Goal: Navigation & Orientation: Find specific page/section

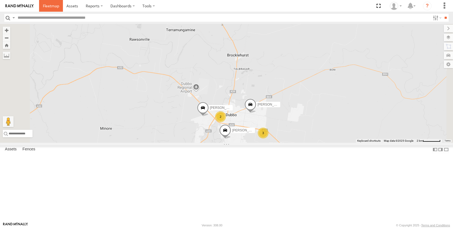
click at [50, 5] on span at bounding box center [51, 5] width 16 height 5
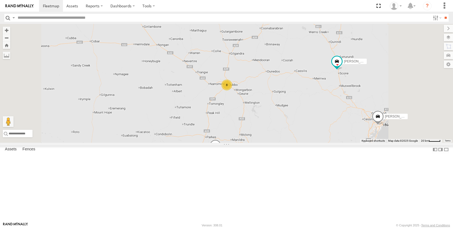
drag, startPoint x: 296, startPoint y: 89, endPoint x: 295, endPoint y: 134, distance: 44.5
click at [295, 134] on div "Darcy Furnell - NEW ute Matt Harding Matt Rose Sam Holcroft Harrison Maybury 8 …" at bounding box center [226, 83] width 453 height 119
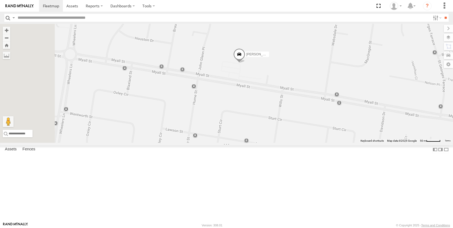
drag, startPoint x: 391, startPoint y: 151, endPoint x: 409, endPoint y: 149, distance: 17.9
click at [409, 143] on div "Darcy Furnell - NEW ute Matt Harding Matt Rose Sam Holcroft Harrison Maybury Mi…" at bounding box center [226, 83] width 453 height 119
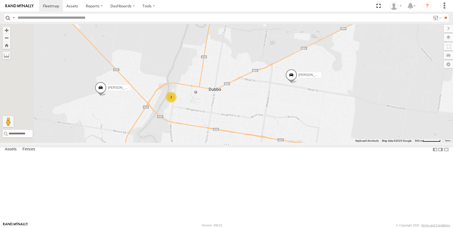
drag, startPoint x: 184, startPoint y: 176, endPoint x: 273, endPoint y: 160, distance: 90.3
click at [273, 143] on div "Darcy Furnell - NEW ute Matt Harding Matt Rose Sam Holcroft Harrison Maybury Mi…" at bounding box center [226, 83] width 453 height 119
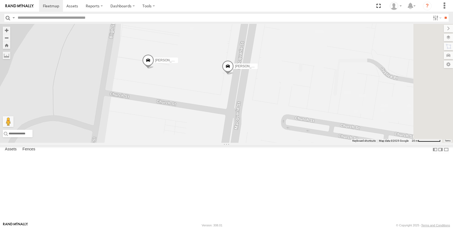
drag, startPoint x: 336, startPoint y: 100, endPoint x: 260, endPoint y: 133, distance: 82.3
click at [260, 133] on div "Darcy Furnell - NEW ute Matt Harding Matt Rose Sam Holcroft Harrison Maybury Mi…" at bounding box center [226, 83] width 453 height 119
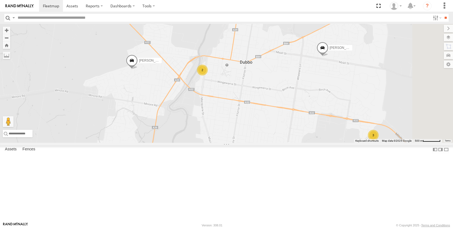
drag, startPoint x: 291, startPoint y: 187, endPoint x: 279, endPoint y: 132, distance: 56.1
click at [279, 132] on div "Darcy Furnell - NEW ute Matt Harding Matt Rose Sam Holcroft Harrison Maybury Mi…" at bounding box center [226, 83] width 453 height 119
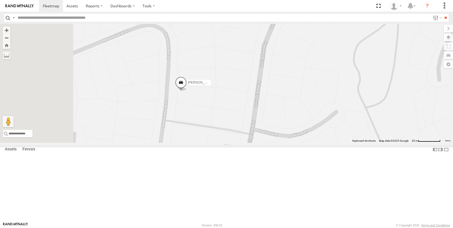
drag, startPoint x: 192, startPoint y: 168, endPoint x: 292, endPoint y: 136, distance: 105.0
click at [292, 136] on div "Darcy Furnell - NEW ute Matt Harding Matt Rose Sam Holcroft Harrison Maybury Mi…" at bounding box center [226, 83] width 453 height 119
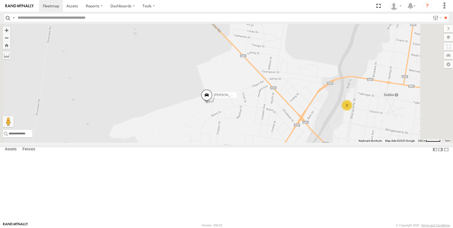
drag, startPoint x: 343, startPoint y: 181, endPoint x: 257, endPoint y: 115, distance: 108.8
click at [259, 119] on div "Darcy Furnell - NEW ute Matt Harding Matt Rose Sam Holcroft Harrison Maybury Mi…" at bounding box center [226, 83] width 453 height 119
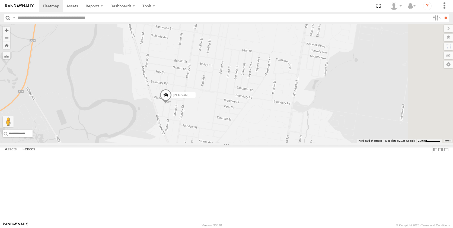
drag, startPoint x: 353, startPoint y: 177, endPoint x: 237, endPoint y: 98, distance: 140.4
click at [237, 97] on div "Darcy Furnell - NEW ute Matt Harding Matt Rose Sam Holcroft Harrison Maybury Mi…" at bounding box center [226, 83] width 453 height 119
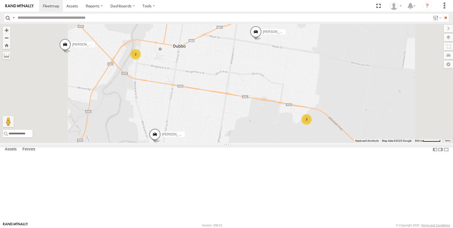
drag, startPoint x: 236, startPoint y: 75, endPoint x: 254, endPoint y: 146, distance: 73.3
click at [247, 143] on div "Darcy Furnell - NEW ute Matt Harding Matt Rose Sam Holcroft Harrison Maybury Mi…" at bounding box center [226, 83] width 453 height 119
click at [52, 4] on span at bounding box center [51, 5] width 16 height 5
